Goal: Task Accomplishment & Management: Manage account settings

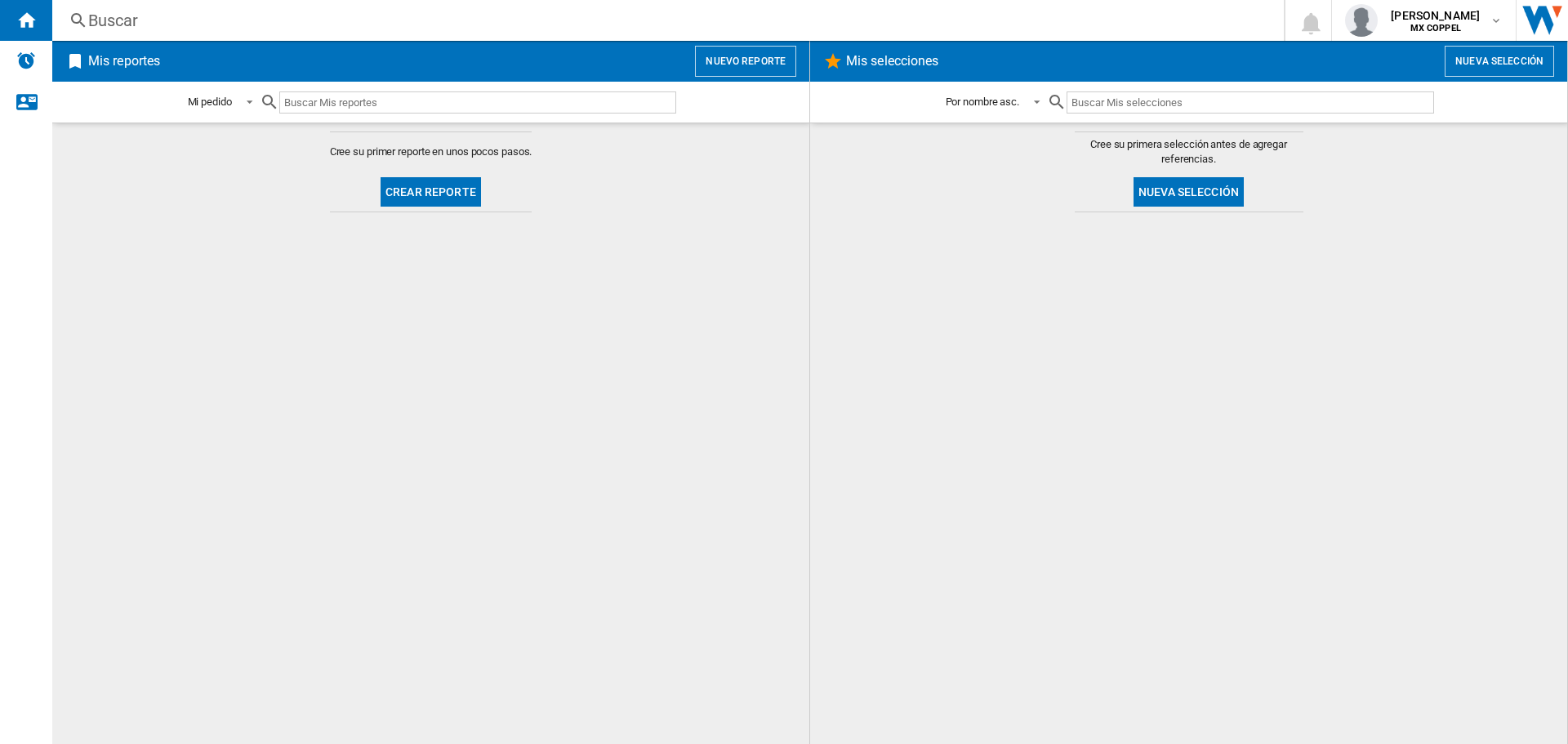
click at [1459, 42] on div "Mis selecciones Nueva selección" at bounding box center [1188, 61] width 757 height 41
click at [1459, 39] on button "[PERSON_NAME] MX COPPEL" at bounding box center [1423, 20] width 184 height 41
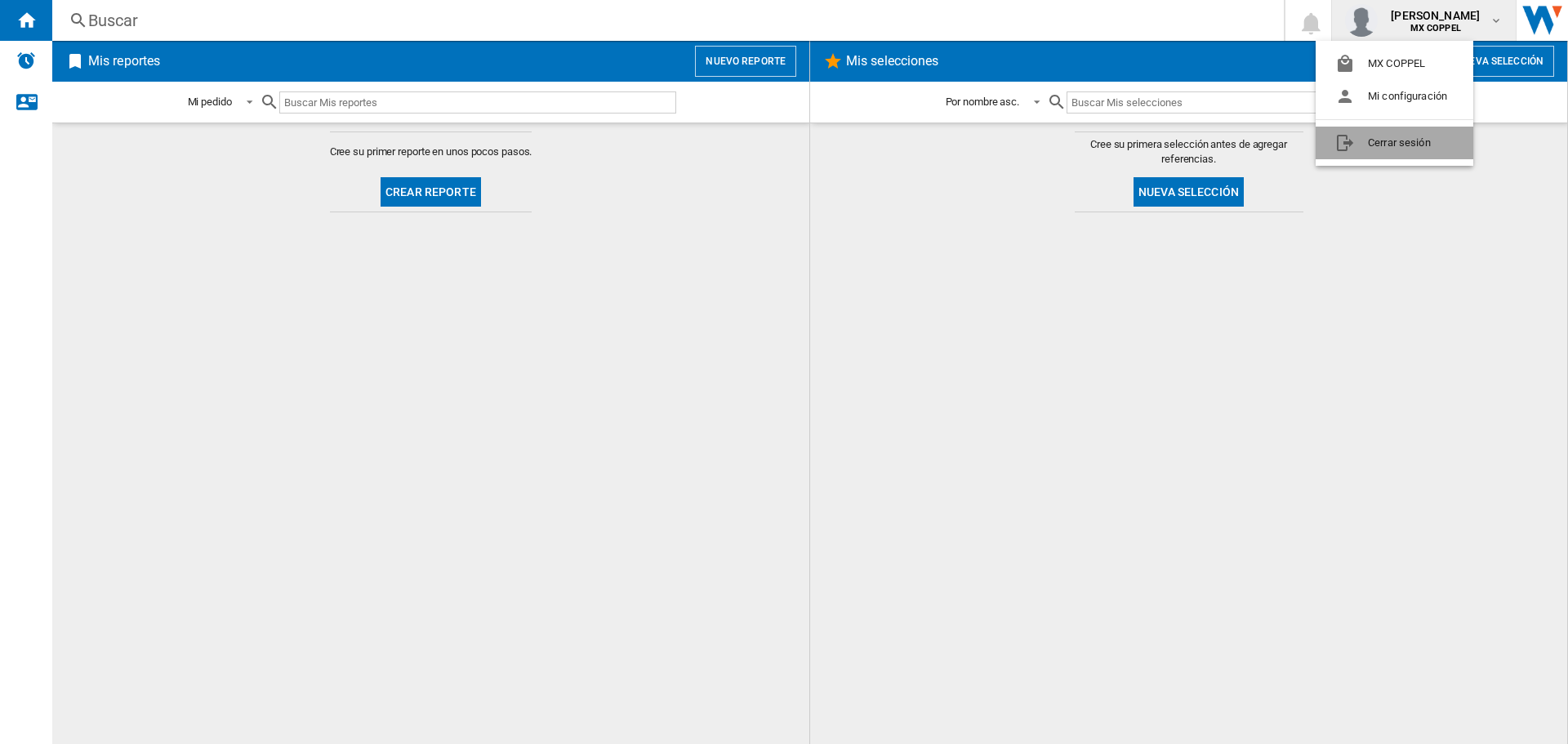
click at [1395, 137] on button "Cerrar sesión" at bounding box center [1394, 142] width 157 height 33
